Goal: Download file/media

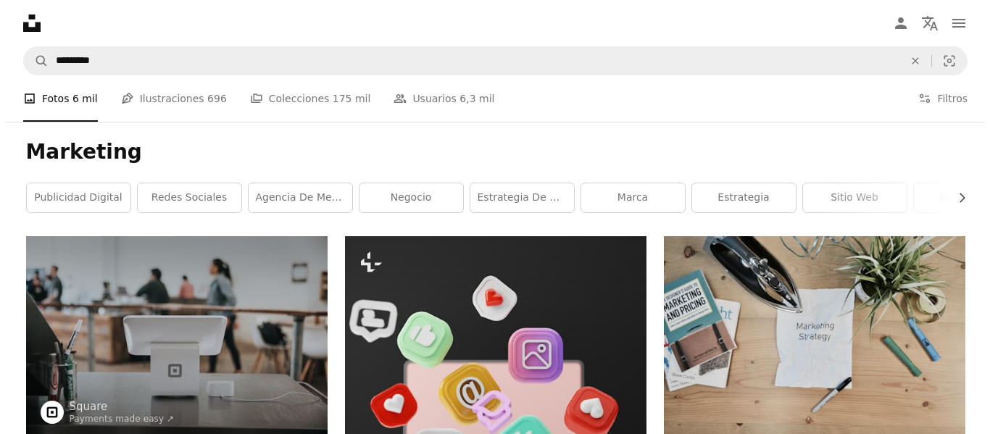
scroll to position [2029, 0]
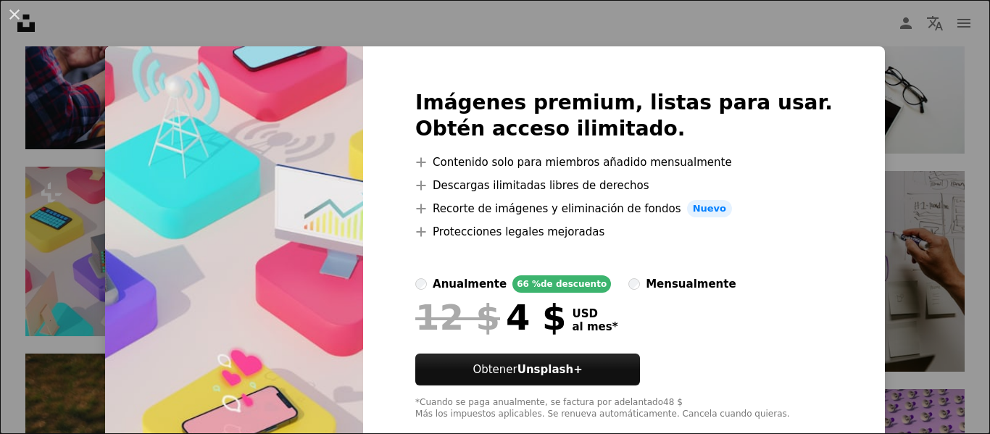
click at [813, 211] on div "Imágenes premium, listas para usar. Obtén acceso ilimitado. A plus sign Conteni…" at bounding box center [624, 254] width 522 height 417
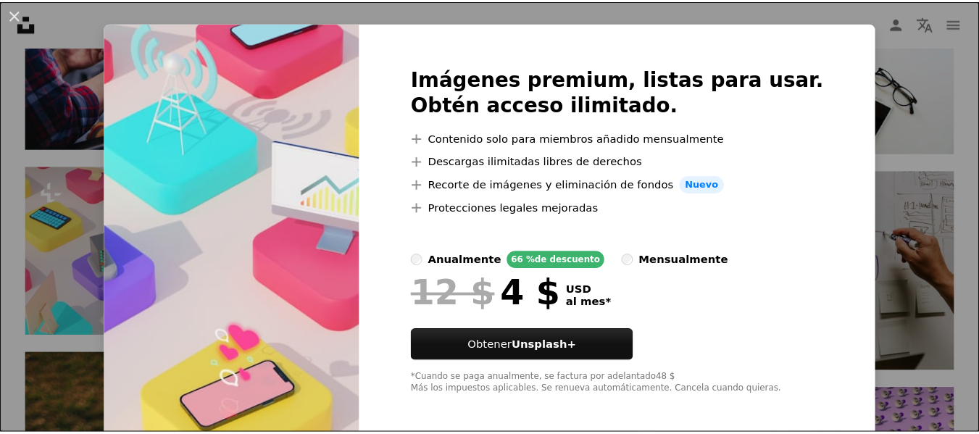
scroll to position [31, 0]
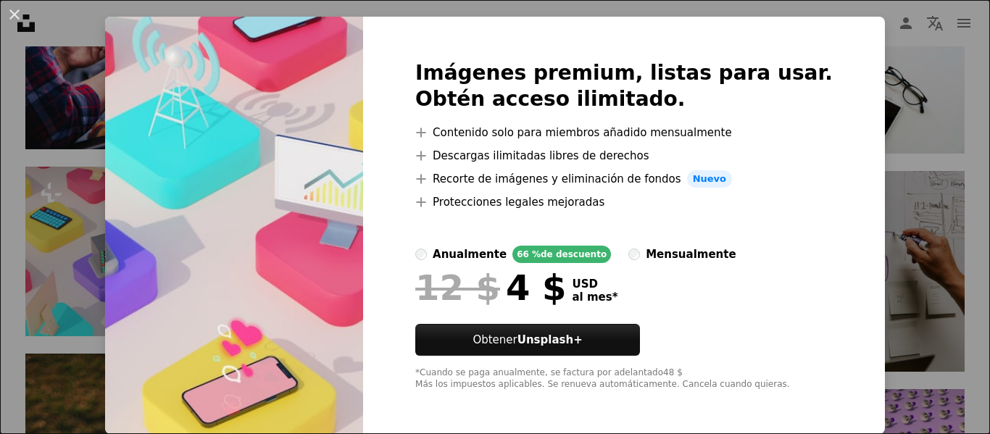
click at [846, 195] on div "An X shape Imágenes premium, listas para usar. Obtén acceso ilimitado. A plus s…" at bounding box center [495, 217] width 990 height 434
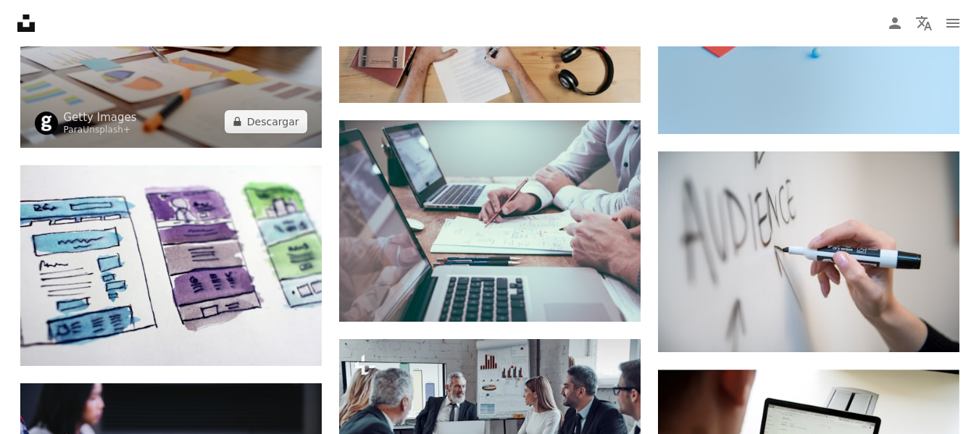
scroll to position [1522, 0]
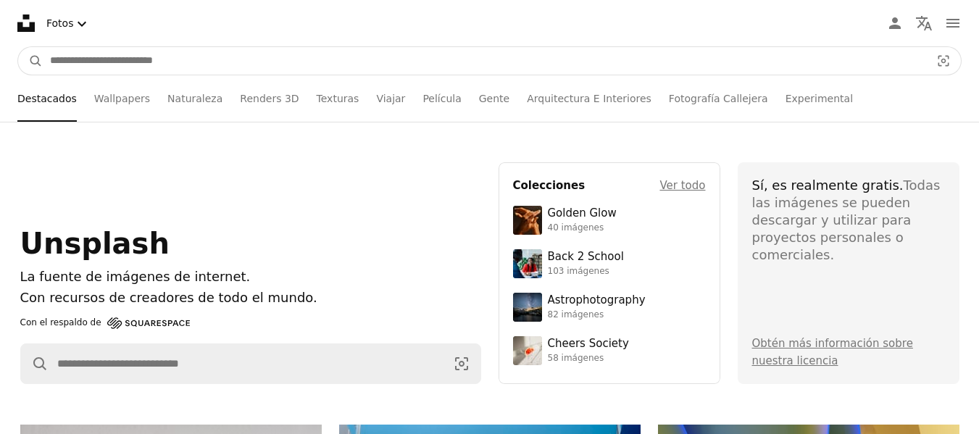
click at [233, 61] on input "Encuentra imágenes en todo el sitio" at bounding box center [484, 61] width 883 height 28
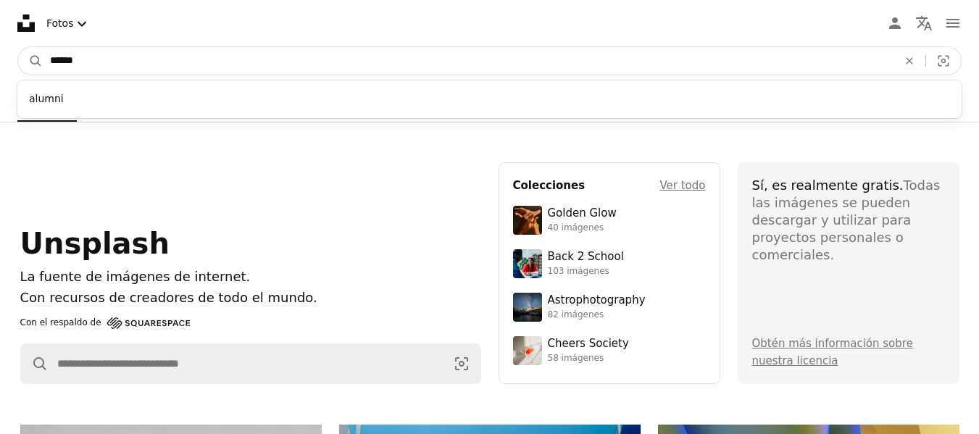
type input "*******"
click button "A magnifying glass" at bounding box center [30, 61] width 25 height 28
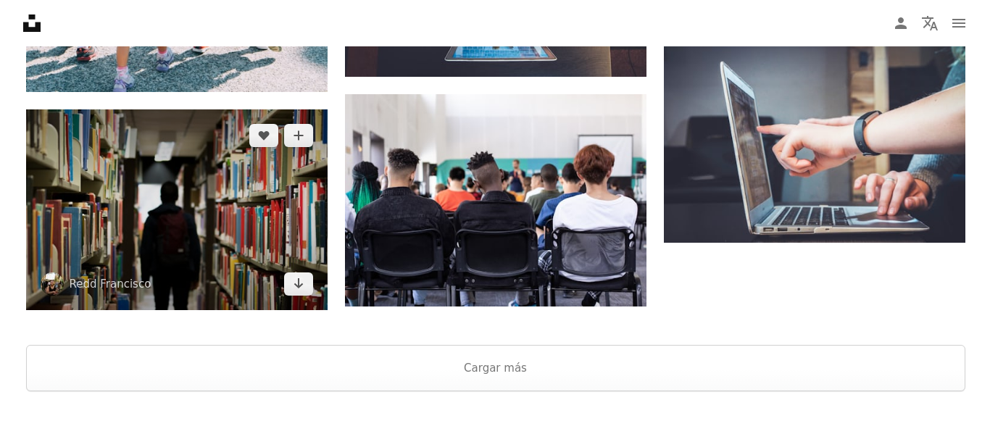
scroll to position [1884, 0]
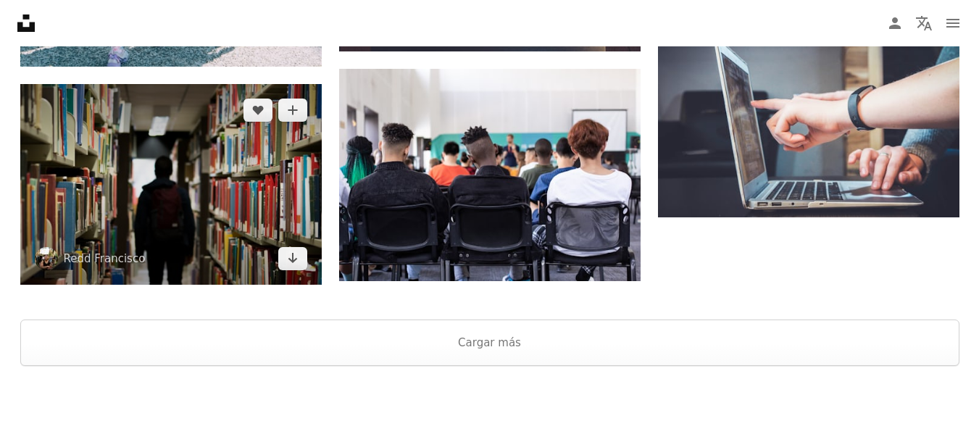
click at [249, 213] on img at bounding box center [170, 184] width 301 height 201
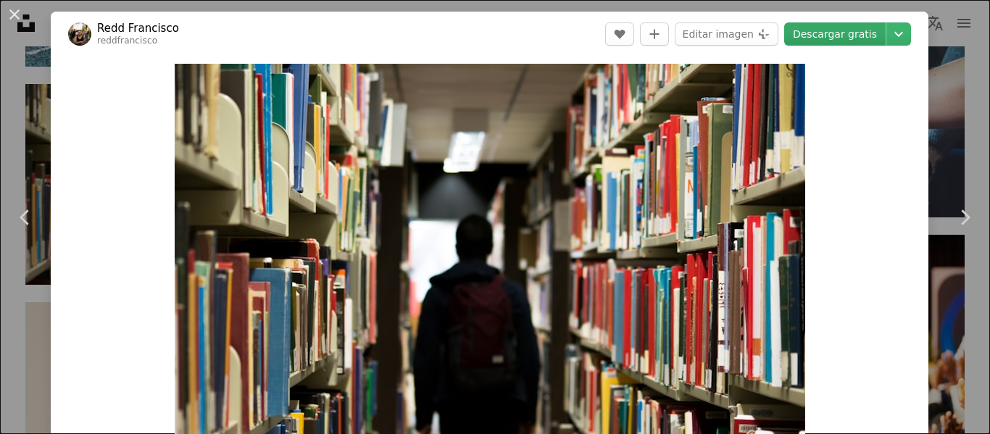
click at [849, 37] on link "Descargar gratis" at bounding box center [834, 33] width 101 height 23
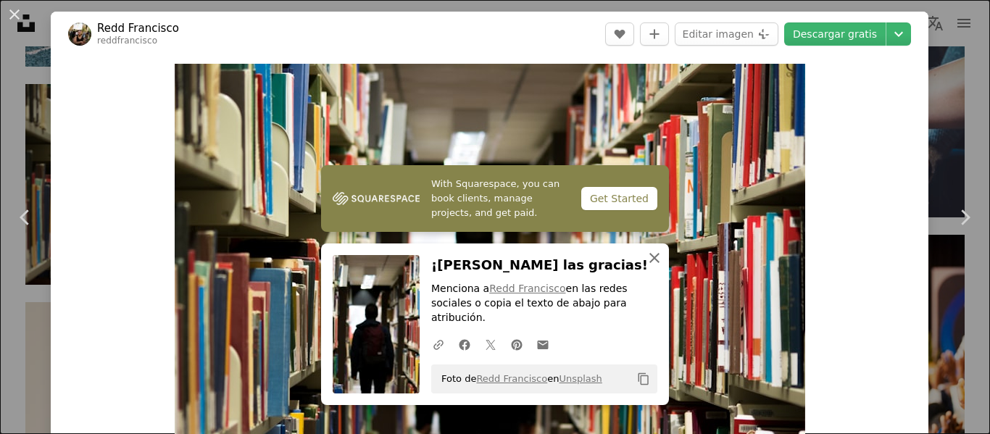
click at [646, 267] on icon "An X shape" at bounding box center [654, 257] width 17 height 17
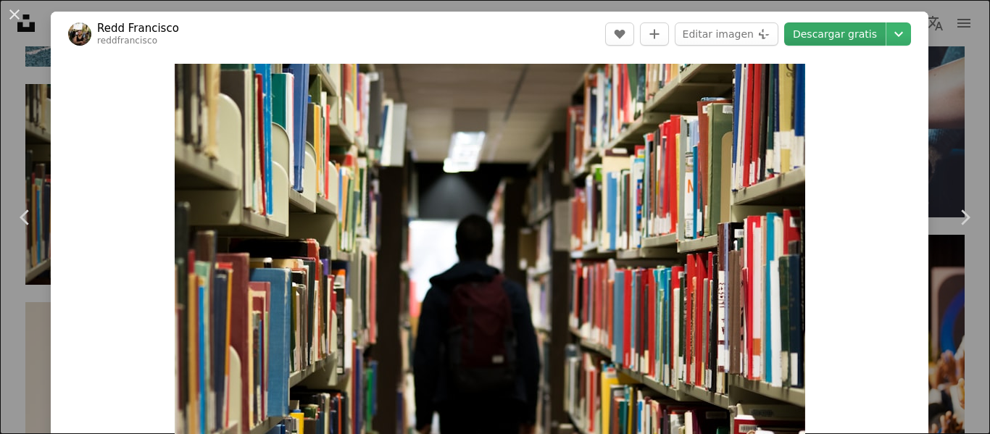
click at [809, 36] on link "Descargar gratis" at bounding box center [834, 33] width 101 height 23
